Goal: Information Seeking & Learning: Learn about a topic

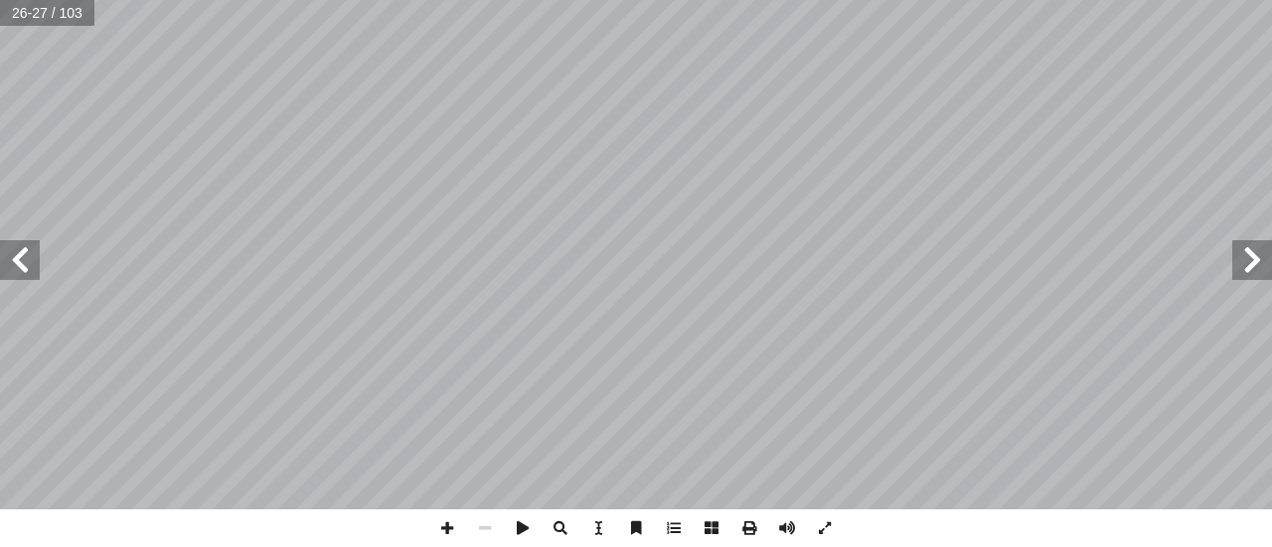
click at [1254, 277] on span at bounding box center [1252, 260] width 40 height 40
drag, startPoint x: 457, startPoint y: 537, endPoint x: 453, endPoint y: 518, distance: 20.3
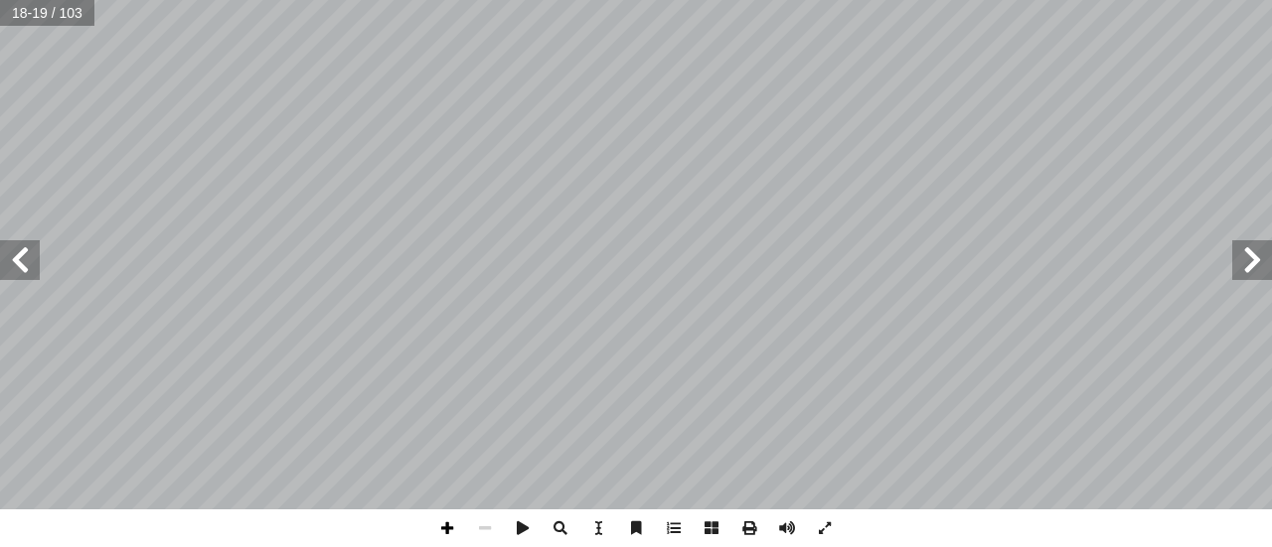
click at [457, 535] on span at bounding box center [447, 529] width 38 height 38
click at [21, 265] on span at bounding box center [20, 260] width 40 height 40
